Goal: Task Accomplishment & Management: Manage account settings

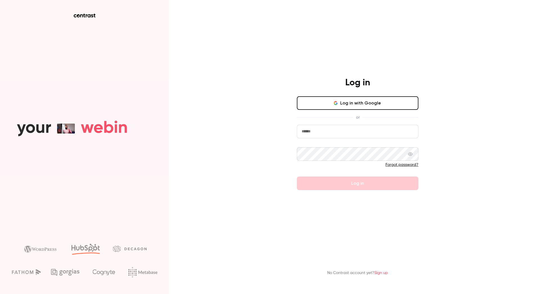
type input "*******"
click at [274, 153] on div "Log in Log in with Google or ******* Forgot password? Log in No Contrast accoun…" at bounding box center [269, 147] width 538 height 294
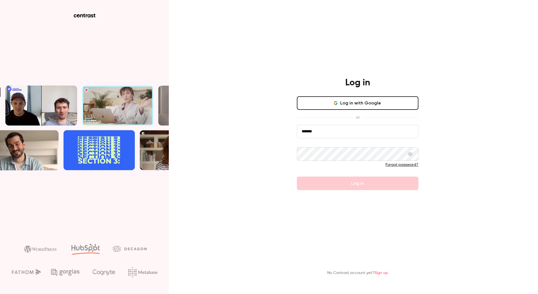
click at [340, 187] on form "******* Forgot password? Log in" at bounding box center [358, 157] width 122 height 65
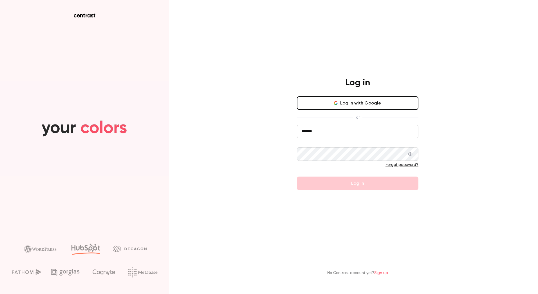
click at [293, 98] on div "Log in Log in with Google or ******* Forgot password? Log in" at bounding box center [358, 133] width 146 height 113
click at [322, 106] on button "Log in with Google" at bounding box center [358, 103] width 122 height 14
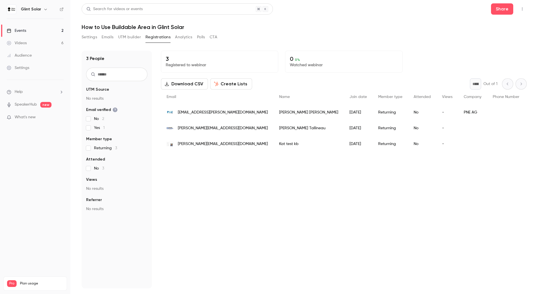
click at [235, 85] on button "Create Lists" at bounding box center [231, 83] width 42 height 11
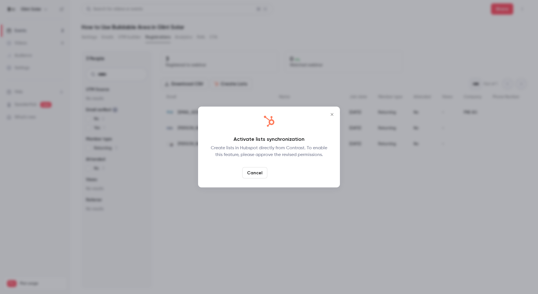
click at [285, 175] on link "Confirm" at bounding box center [283, 172] width 26 height 11
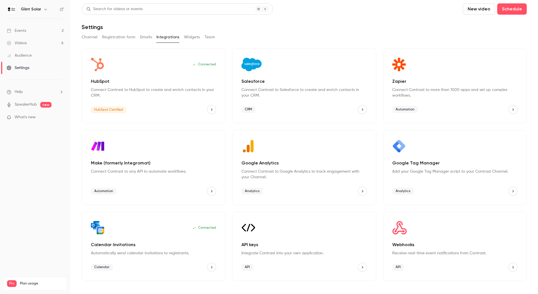
click at [27, 30] on link "Events 2" at bounding box center [35, 31] width 70 height 12
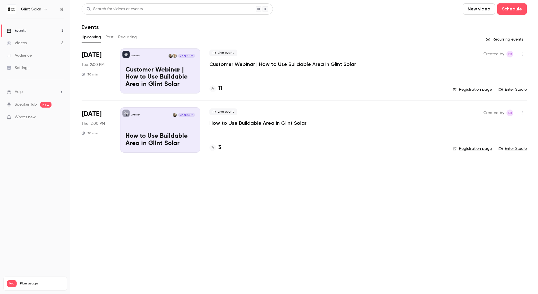
click at [228, 63] on p "Customer Webinar | How to Use Buildable Area in Glint Solar" at bounding box center [283, 64] width 147 height 7
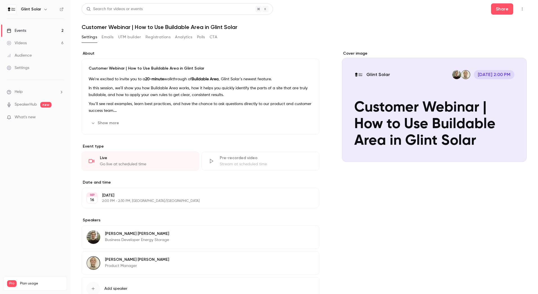
click at [21, 30] on div "Events" at bounding box center [16, 31] width 19 height 6
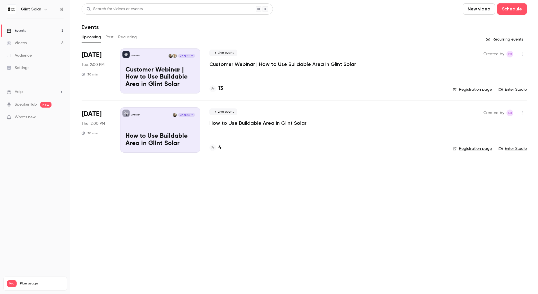
click at [175, 70] on p "Customer Webinar | How to Use Buildable Area in Glint Solar" at bounding box center [161, 77] width 70 height 22
click at [181, 66] on p "Customer Webinar | How to Use Buildable Area in Glint Solar" at bounding box center [161, 77] width 70 height 22
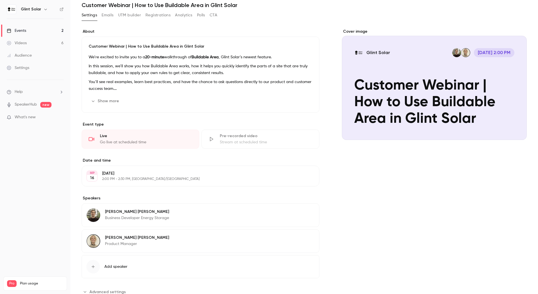
scroll to position [41, 0]
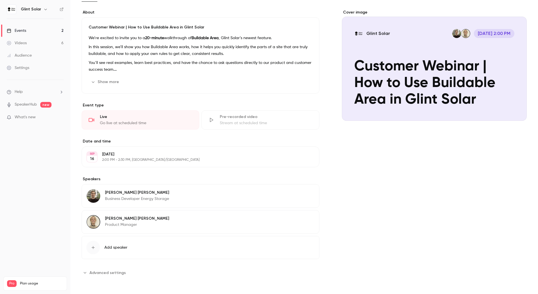
click at [93, 249] on icon "button" at bounding box center [93, 247] width 3 height 3
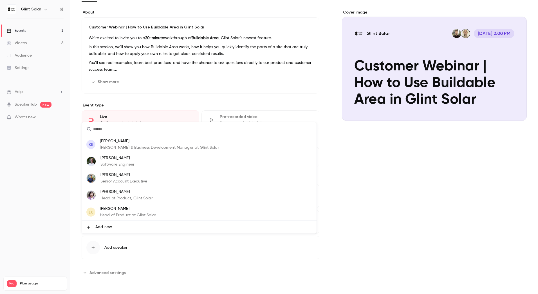
scroll to position [0, 0]
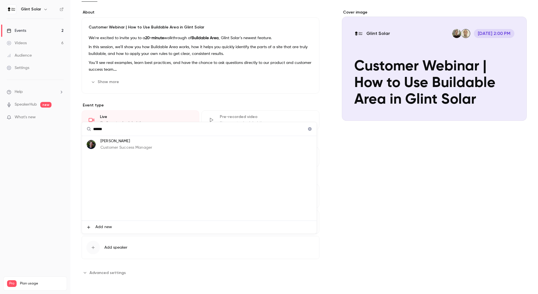
type input "******"
click at [141, 146] on p "Customer Success Manager" at bounding box center [127, 148] width 52 height 6
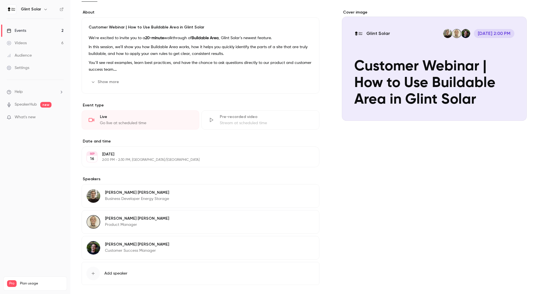
scroll to position [67, 0]
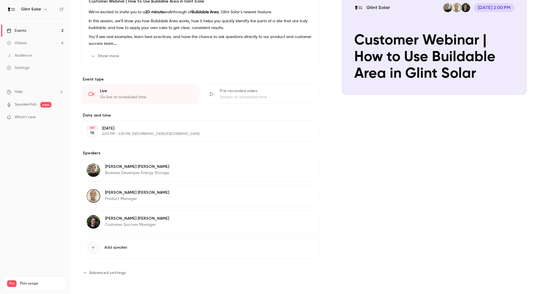
click at [304, 166] on button "Edit" at bounding box center [304, 167] width 21 height 9
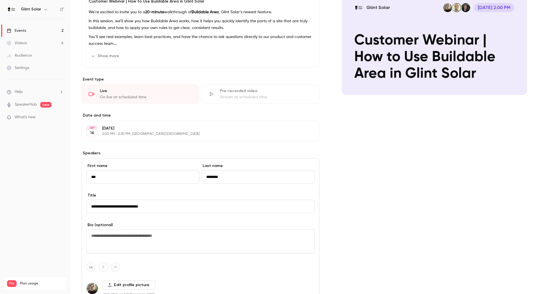
scroll to position [206, 0]
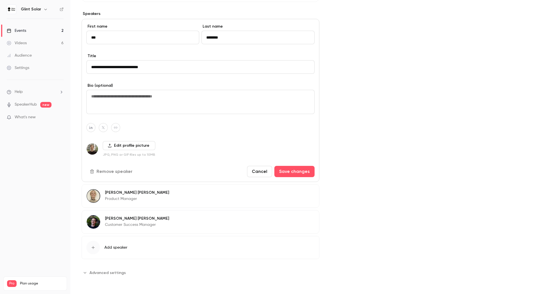
click at [121, 172] on button "Remove speaker" at bounding box center [111, 171] width 51 height 11
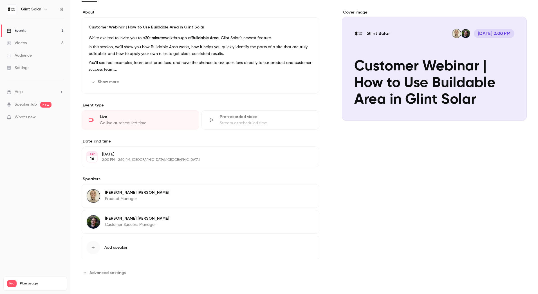
scroll to position [0, 0]
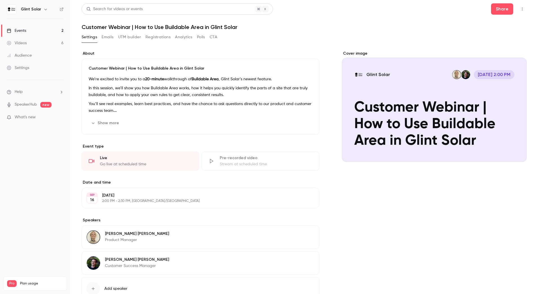
click at [25, 30] on div "Events" at bounding box center [16, 31] width 19 height 6
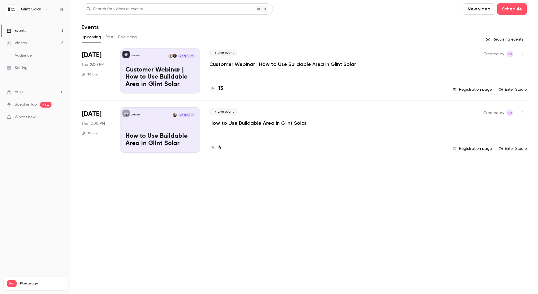
click at [156, 222] on main "Search for videos or events New video Schedule Events Upcoming Past Recurring R…" at bounding box center [304, 147] width 468 height 294
click at [231, 123] on p "How to Use Buildable Area in Glint Solar" at bounding box center [258, 123] width 97 height 7
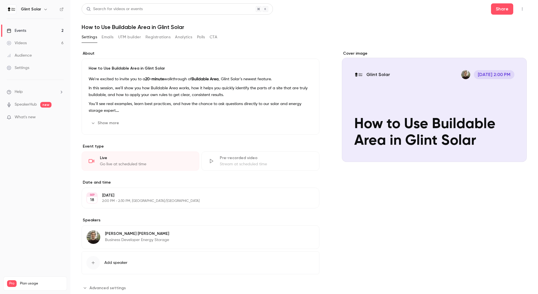
click at [157, 37] on button "Registrations" at bounding box center [158, 37] width 25 height 9
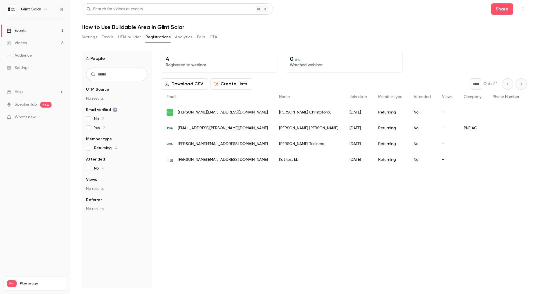
click at [26, 30] on div "Events" at bounding box center [16, 31] width 19 height 6
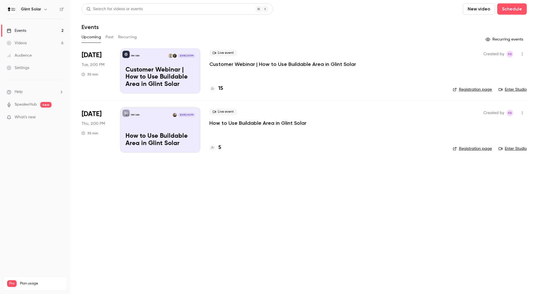
click at [234, 126] on p "How to Use Buildable Area in Glint Solar" at bounding box center [258, 123] width 97 height 7
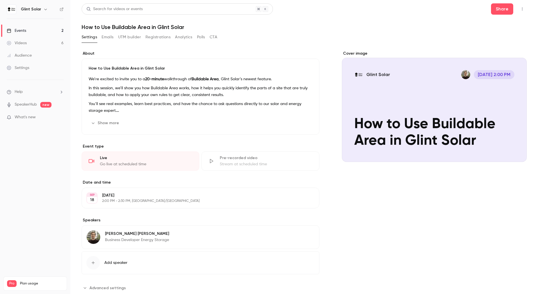
click at [158, 38] on button "Registrations" at bounding box center [158, 37] width 25 height 9
